Goal: Task Accomplishment & Management: Complete application form

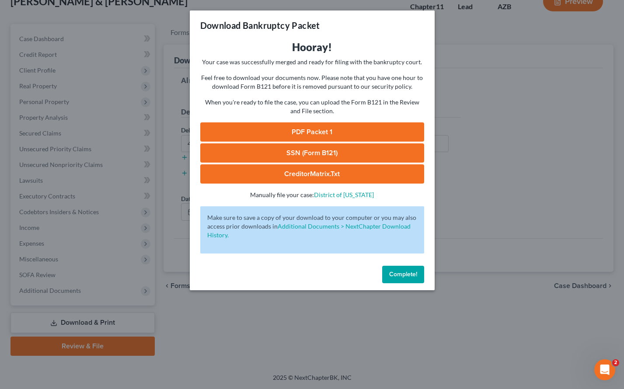
click at [390, 271] on span "Complete!" at bounding box center [403, 274] width 28 height 7
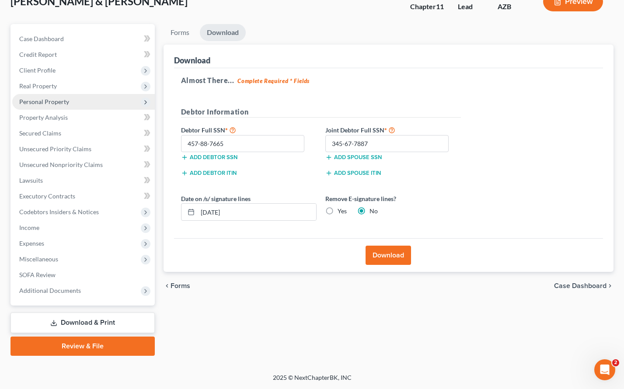
click at [41, 102] on span "Personal Property" at bounding box center [44, 101] width 50 height 7
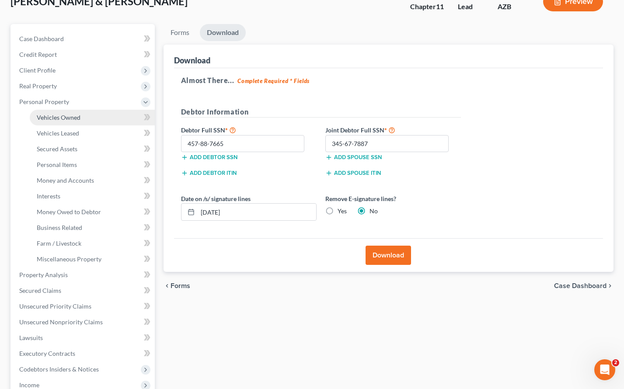
click at [48, 115] on span "Vehicles Owned" at bounding box center [59, 117] width 44 height 7
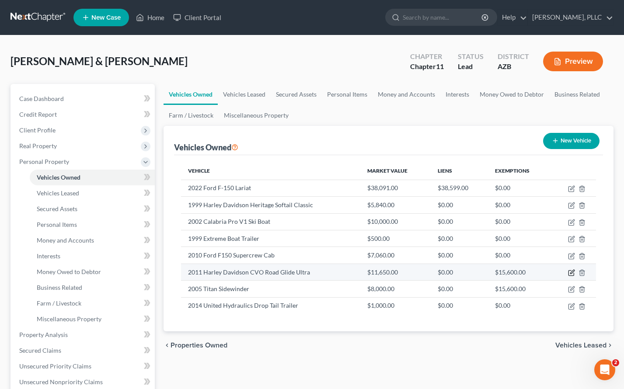
click at [572, 273] on icon "button" at bounding box center [571, 272] width 7 height 7
select select "0"
select select "15"
select select "2"
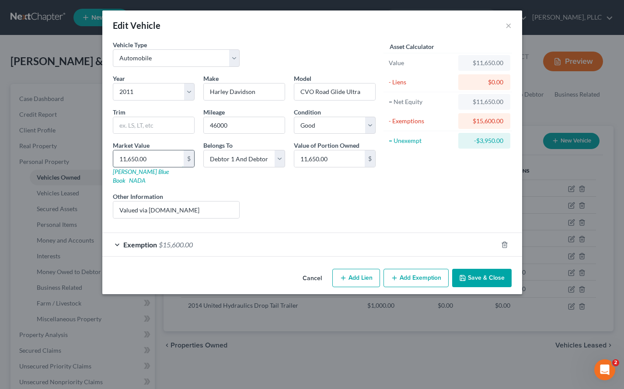
type input "1"
type input "1.00"
type input "15"
type input "15.00"
type input "155"
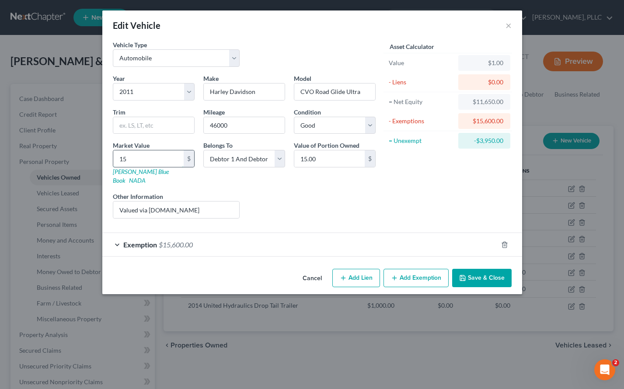
type input "155.00"
type input "1557"
type input "1,557.00"
type input "1,5570"
type input "15,570.00"
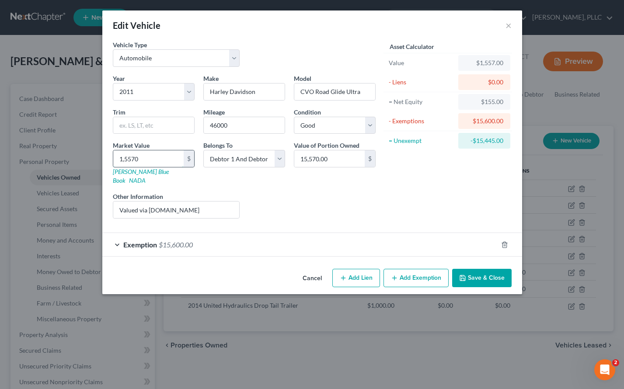
type input "15,570"
click at [315, 194] on div "Liens Select" at bounding box center [312, 205] width 136 height 27
click at [477, 269] on button "Save & Close" at bounding box center [481, 278] width 59 height 18
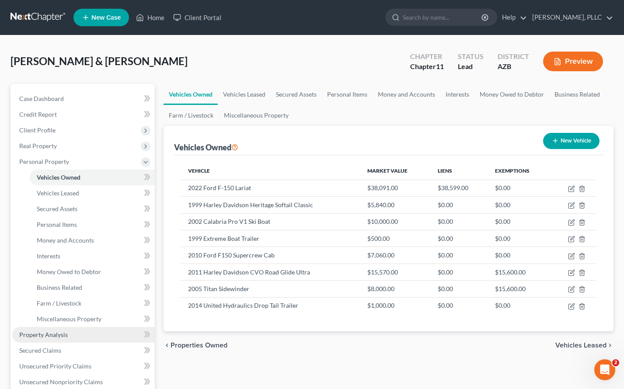
click at [63, 334] on span "Property Analysis" at bounding box center [43, 334] width 49 height 7
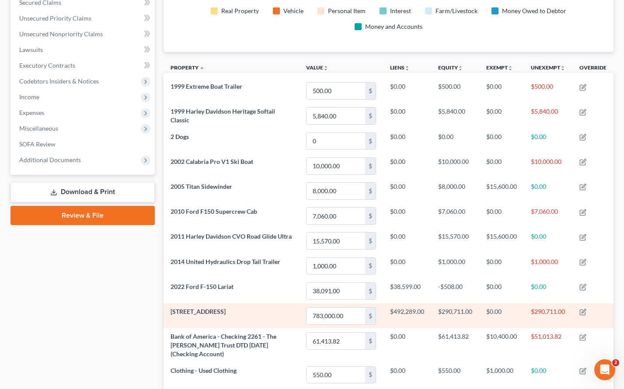
scroll to position [189, 0]
